Goal: Communication & Community: Answer question/provide support

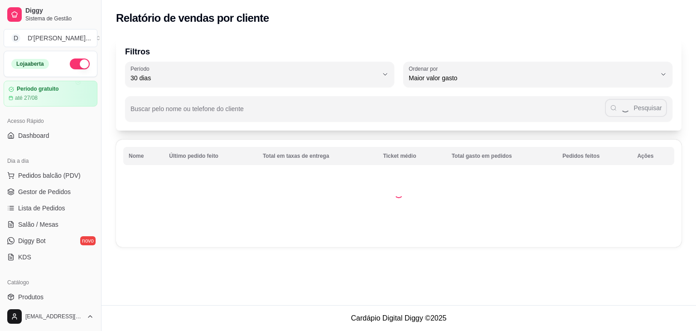
select select "30"
select select "HIGHEST_TOTAL_SPENT_WITH_ORDERS"
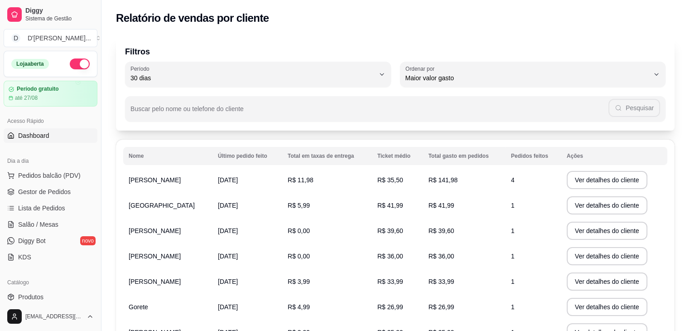
click at [43, 136] on span "Dashboard" at bounding box center [33, 135] width 31 height 9
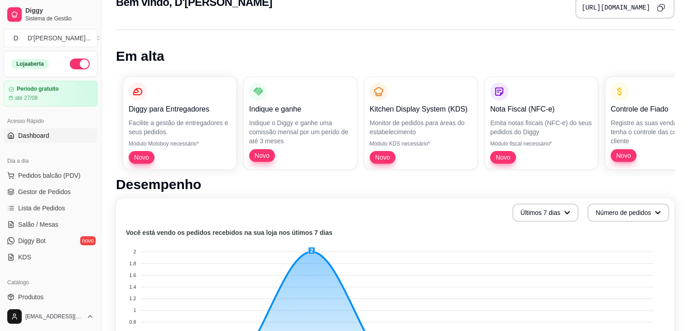
scroll to position [25, 0]
click at [522, 141] on div "Diggy para Entregadores Facilite a gestão de entregadores e seus pedidos. Módul…" at bounding box center [395, 122] width 559 height 106
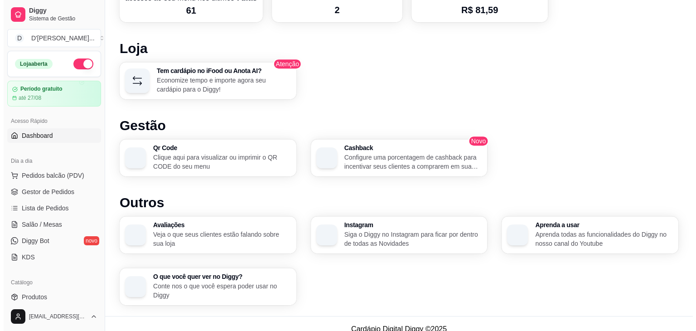
scroll to position [476, 0]
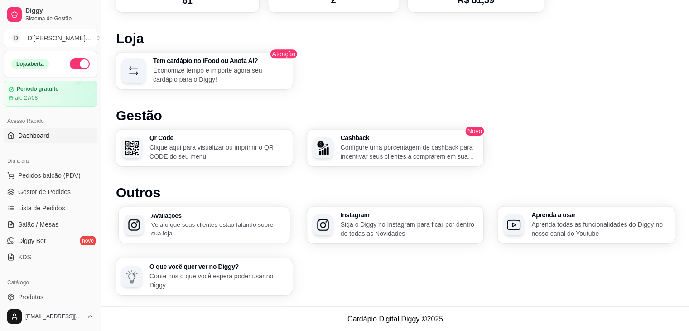
click at [252, 225] on p "Veja o que seus clientes estão falando sobre sua loja" at bounding box center [218, 229] width 134 height 18
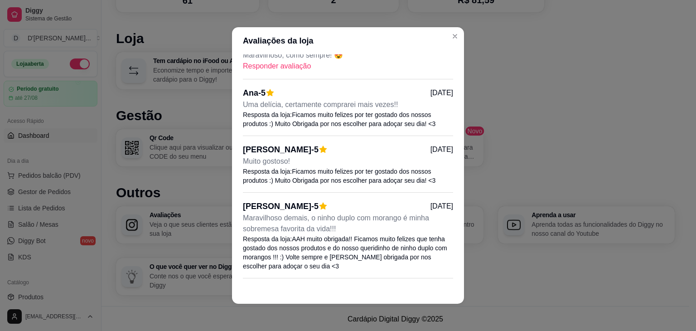
scroll to position [0, 0]
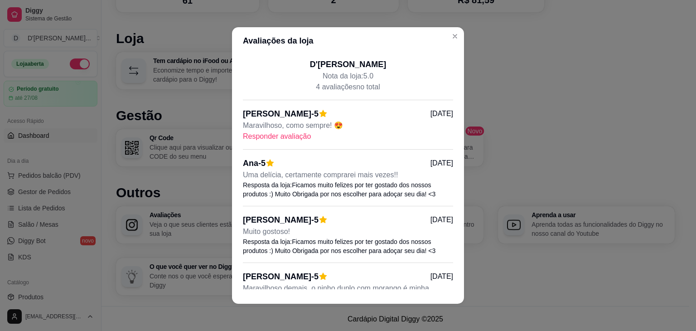
click at [292, 135] on p "Responder avaliação" at bounding box center [348, 136] width 210 height 11
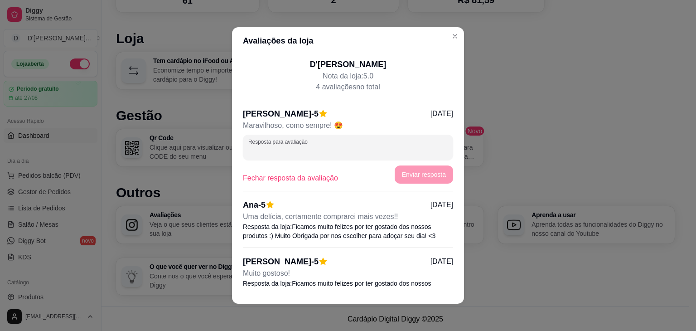
click at [298, 147] on input "Resposta para avaliação" at bounding box center [347, 150] width 199 height 9
drag, startPoint x: 340, startPoint y: 125, endPoint x: 330, endPoint y: 127, distance: 9.6
click at [330, 127] on p "Maravilhoso, como sempre! 😍" at bounding box center [348, 125] width 210 height 11
copy p "😍"
click at [301, 155] on input "AAHhh" at bounding box center [347, 150] width 199 height 9
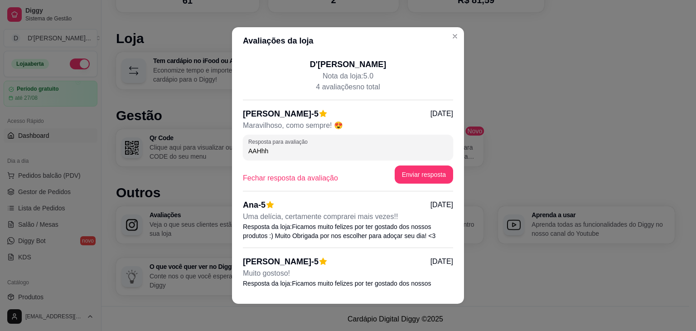
paste input "😍"
click at [339, 149] on input "AAHhh 😍 Ficamos muto felizes em saber que você amo nosso produtos!! OBrigada pe…" at bounding box center [347, 150] width 199 height 9
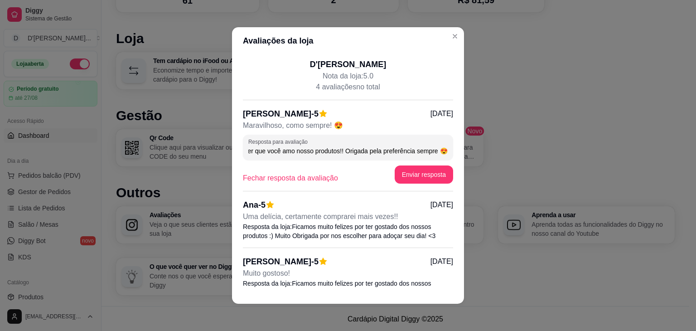
scroll to position [0, 119]
type input "AAHhh 😍 Ficamos muto felizes em saber que você amo nosso produtos!! Obrigada pe…"
click at [406, 181] on button "Enviar resposta" at bounding box center [423, 175] width 57 height 18
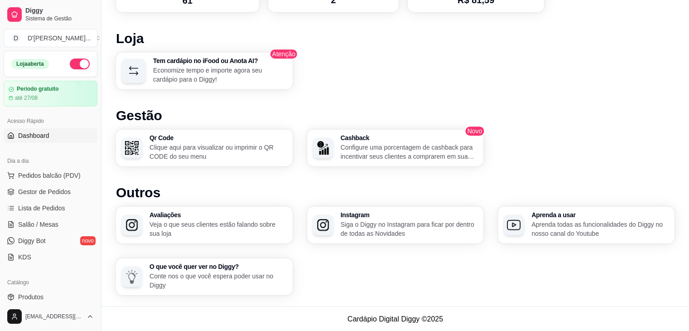
click at [450, 38] on h1 "Loja" at bounding box center [395, 38] width 559 height 16
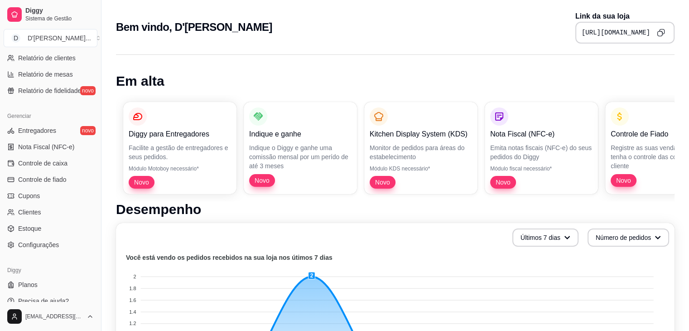
scroll to position [321, 0]
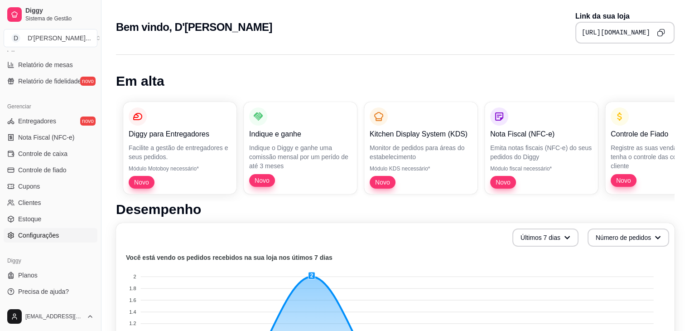
click at [56, 234] on span "Configurações" at bounding box center [38, 235] width 41 height 9
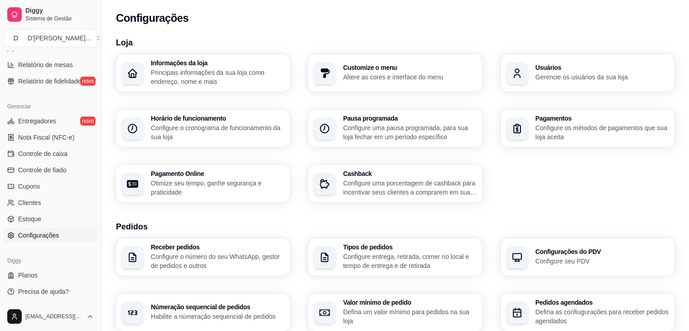
click at [575, 206] on div "Loja Informações da loja Principais informações da sua loja como endereço, nome…" at bounding box center [395, 317] width 559 height 562
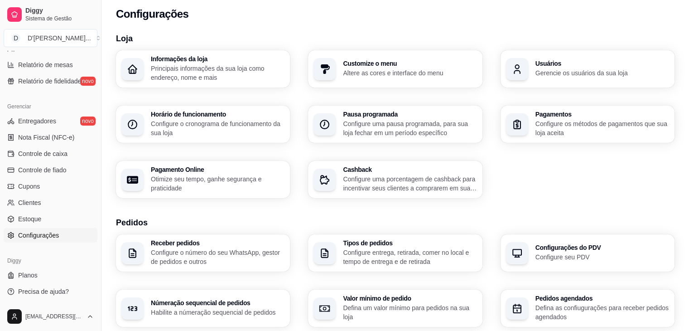
scroll to position [5, 0]
click at [201, 73] on p "Principais informações da sua loja como endereço, nome e mais" at bounding box center [218, 72] width 134 height 18
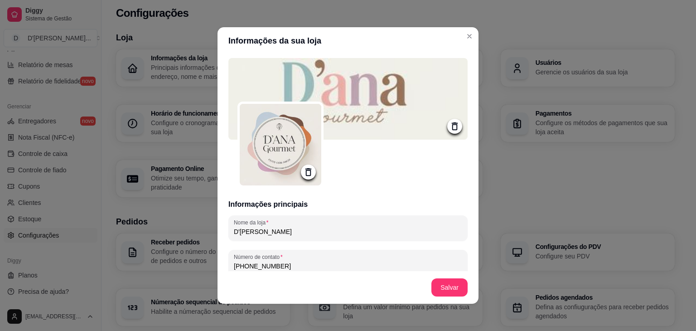
click at [306, 173] on icon at bounding box center [308, 172] width 10 height 10
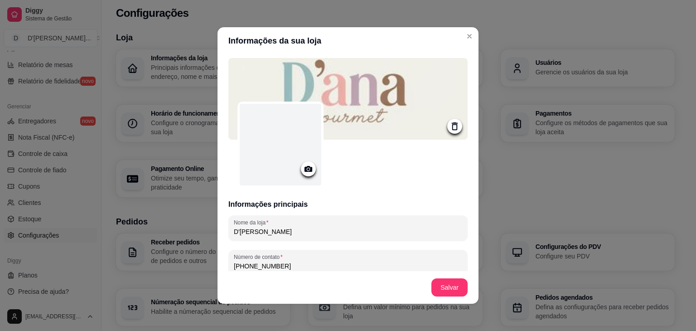
click at [304, 171] on icon at bounding box center [308, 169] width 8 height 6
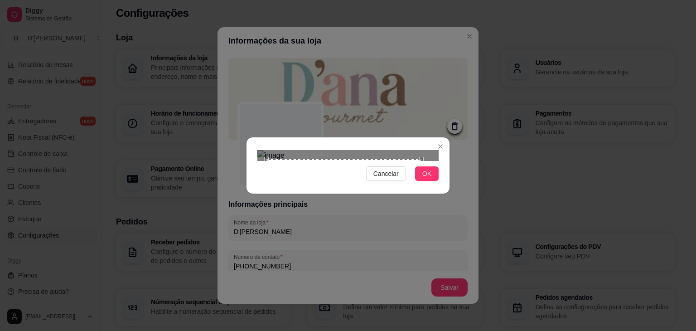
click at [424, 316] on div "Use the arrow keys to move the south east drag handle to change the crop select…" at bounding box center [424, 316] width 0 height 0
click at [274, 150] on div at bounding box center [347, 155] width 181 height 11
click at [422, 314] on div "Use the arrow keys to move the south east drag handle to change the crop select…" at bounding box center [422, 314] width 0 height 0
click at [429, 178] on span "OK" at bounding box center [426, 174] width 9 height 10
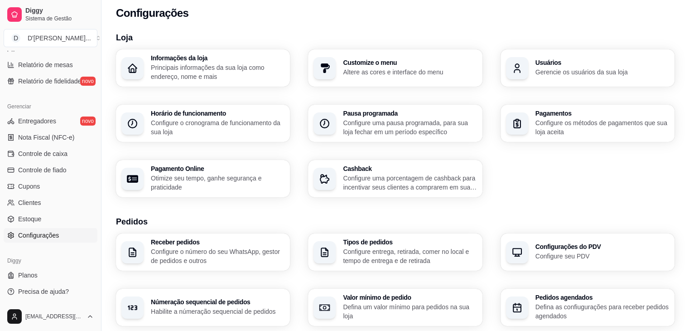
click at [479, 35] on h3 "Loja" at bounding box center [395, 37] width 559 height 13
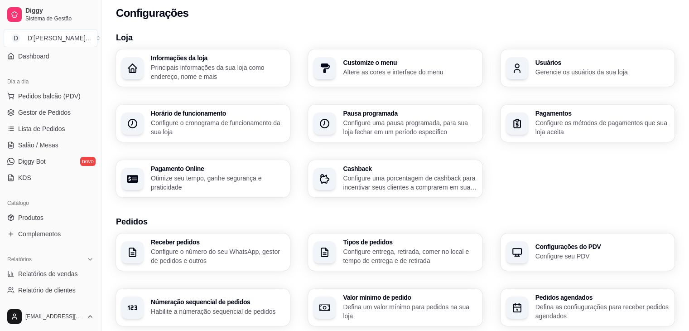
scroll to position [0, 0]
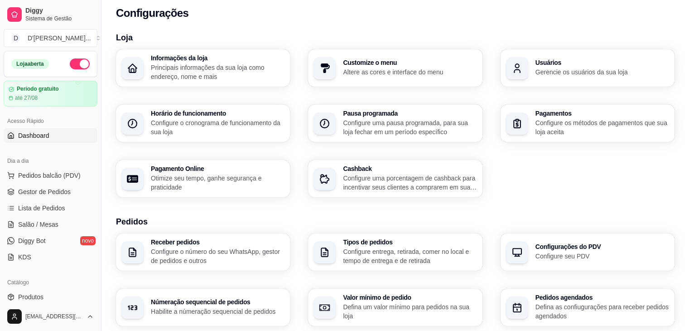
click at [38, 135] on span "Dashboard" at bounding box center [33, 135] width 31 height 9
